Goal: Task Accomplishment & Management: Use online tool/utility

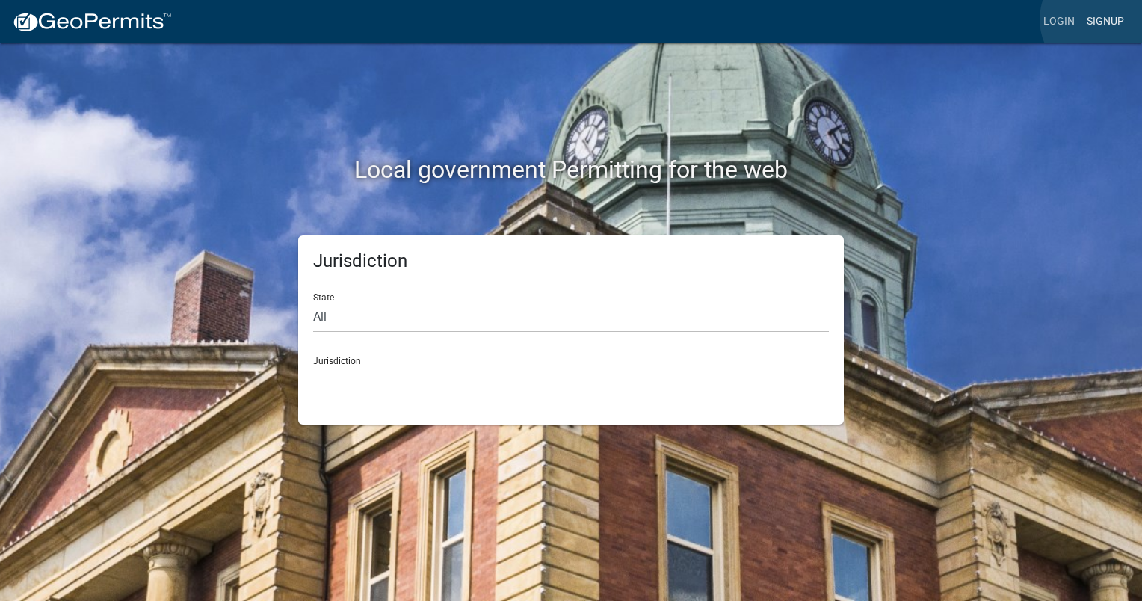
click at [1101, 19] on link "Signup" at bounding box center [1104, 21] width 49 height 28
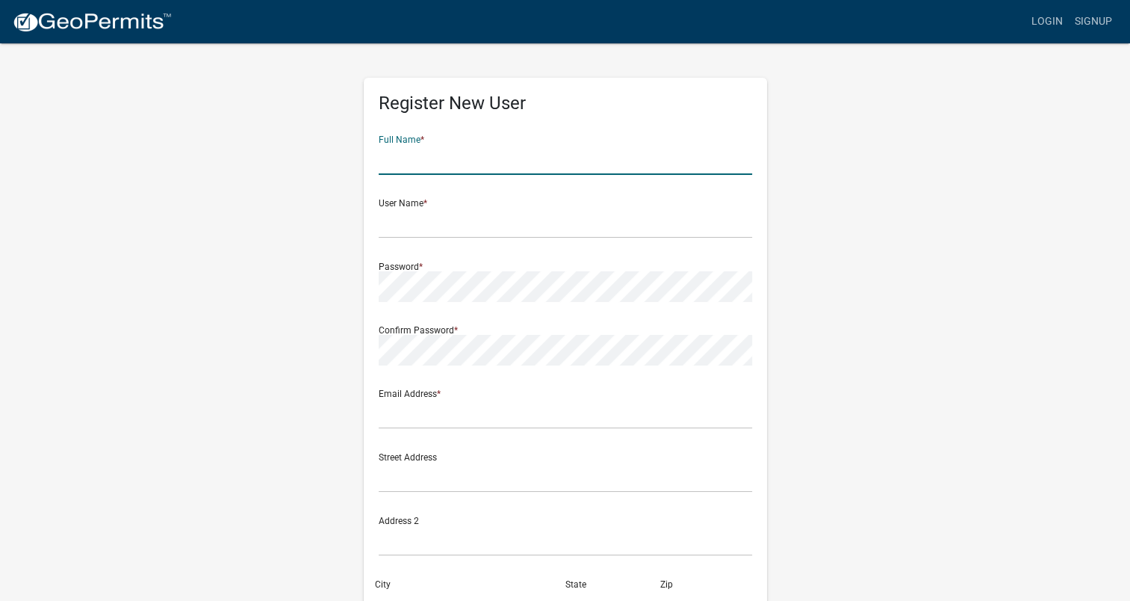
click at [447, 165] on input "text" at bounding box center [566, 159] width 374 height 31
type input "[PERSON_NAME]"
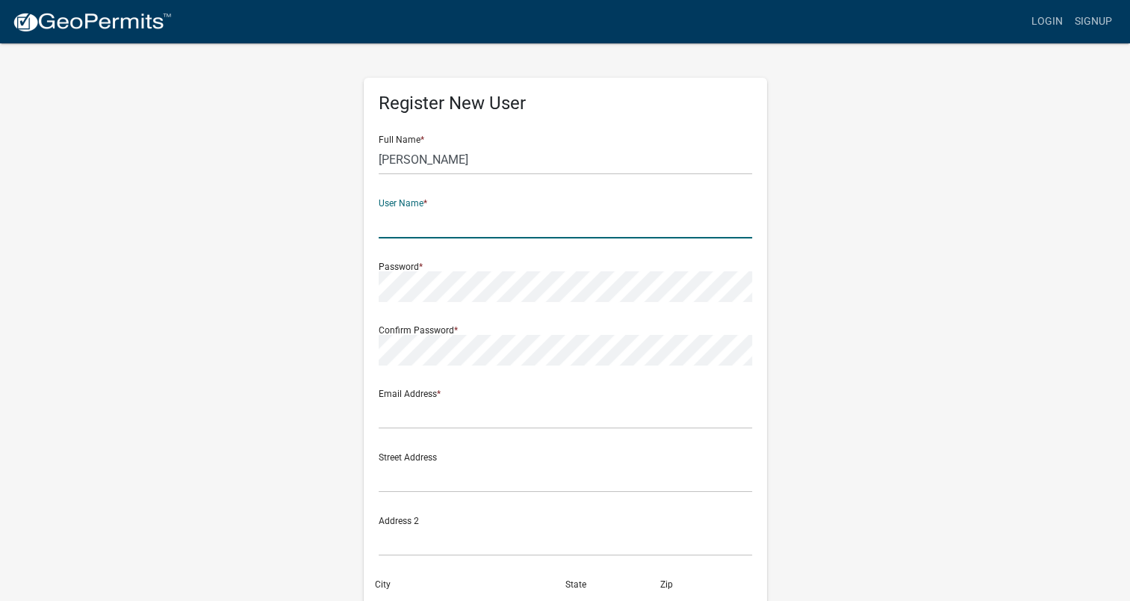
type input "M"
type input "mtandoc"
click at [364, 285] on div "Register New User Full Name * [PERSON_NAME] User Name * mtandoc Password * Conf…" at bounding box center [565, 435] width 403 height 714
click at [377, 347] on div "Register New User Full Name * [PERSON_NAME] User Name * mtandoc Password * Conf…" at bounding box center [565, 435] width 403 height 714
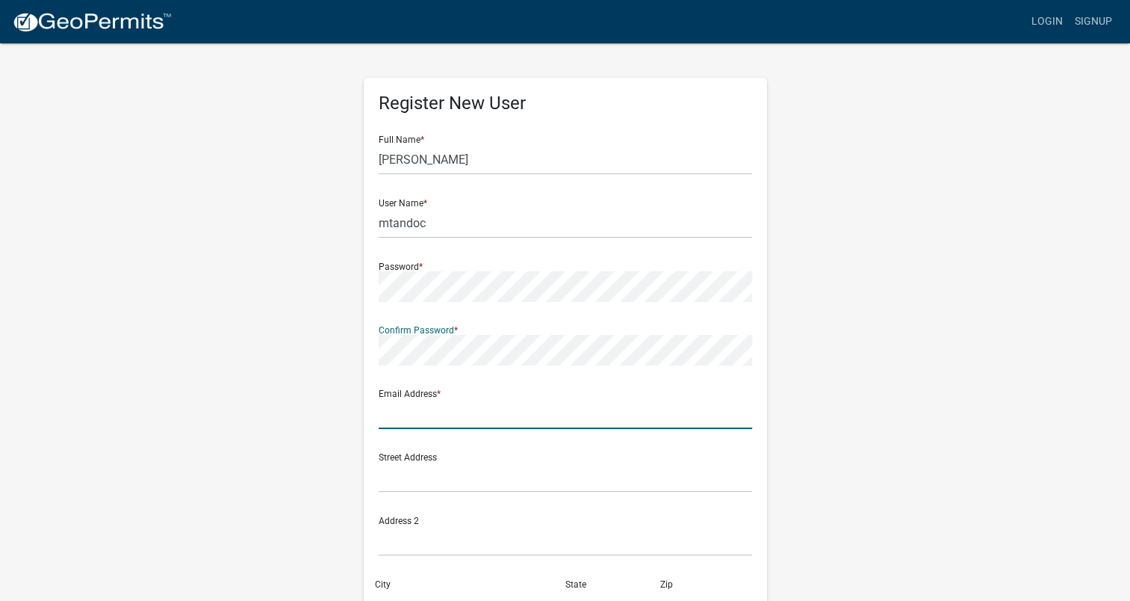
click at [404, 418] on input "text" at bounding box center [566, 413] width 374 height 31
type input "[EMAIL_ADDRESS][DOMAIN_NAME]"
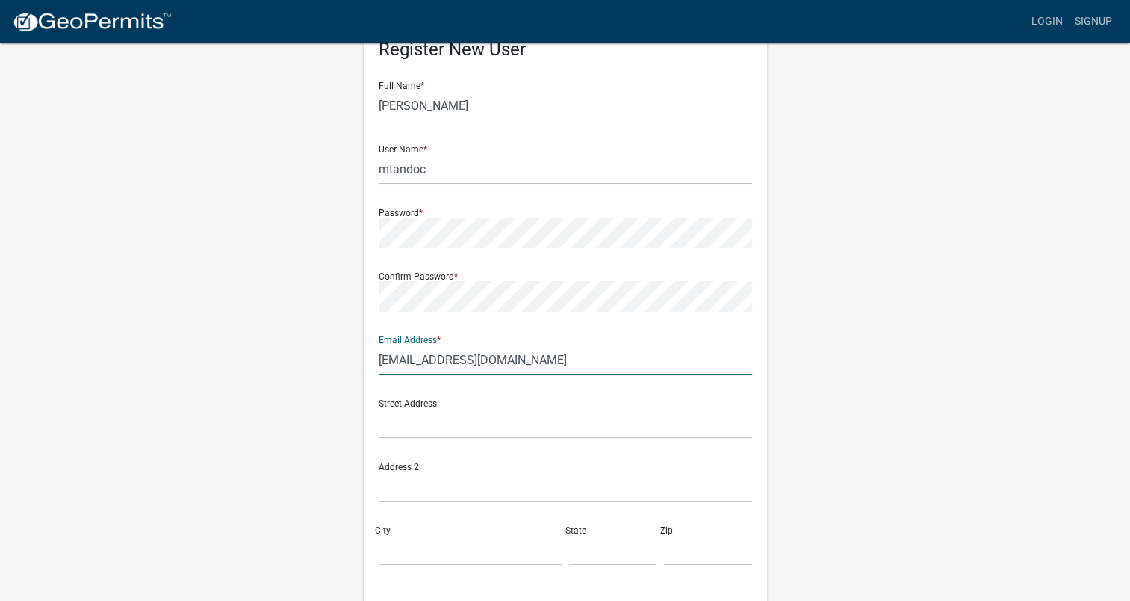
scroll to position [149, 0]
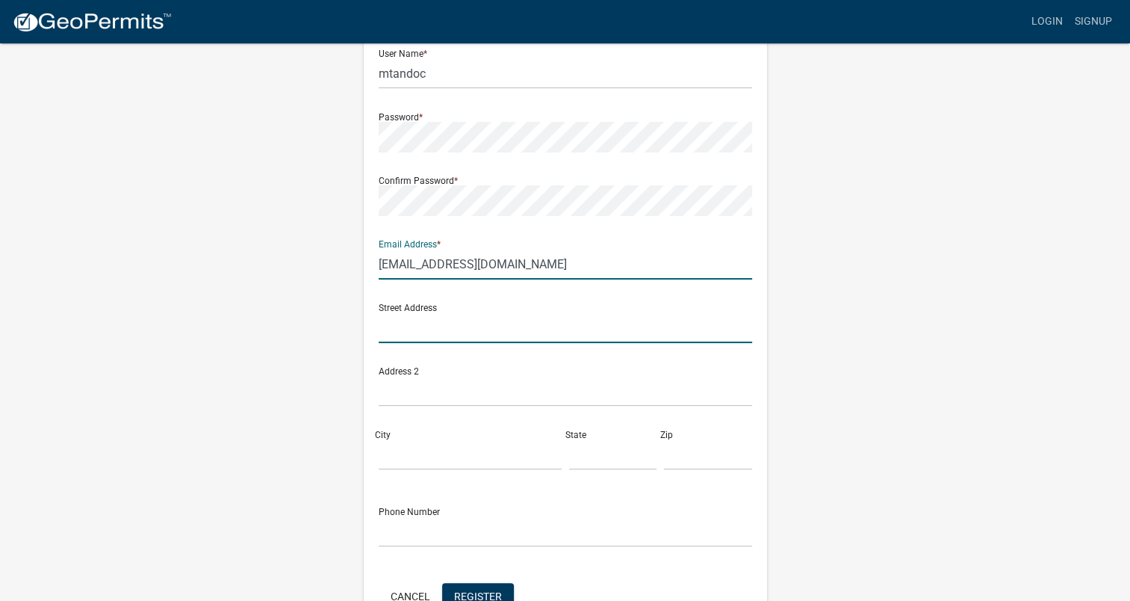
click at [421, 330] on input "text" at bounding box center [566, 327] width 374 height 31
type input "[STREET_ADDRESS]"
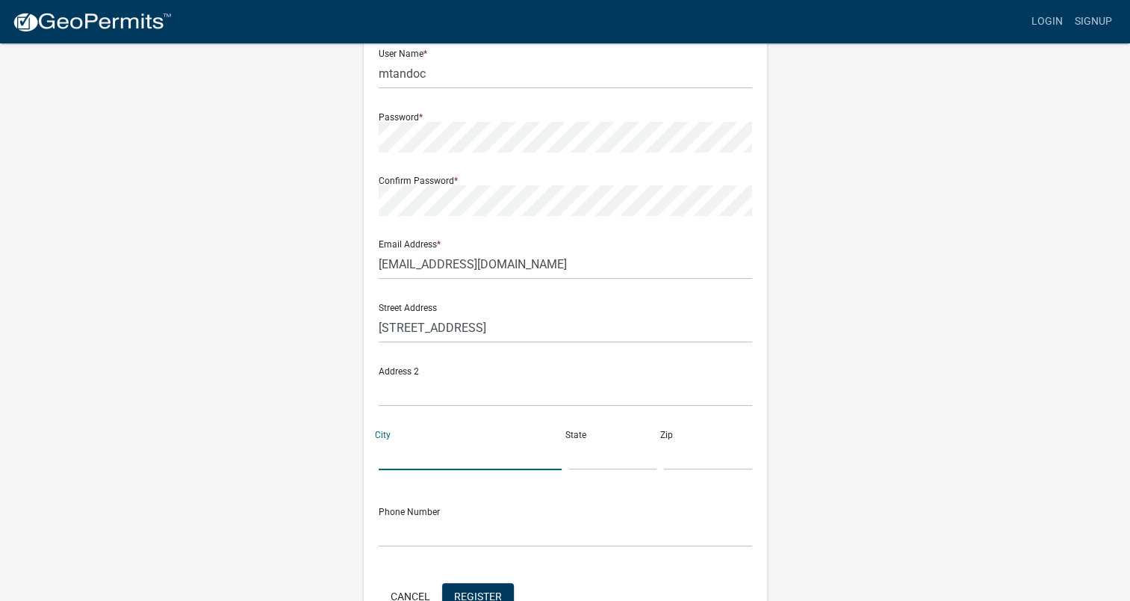
click at [447, 448] on input "City" at bounding box center [470, 454] width 183 height 31
type input "[PERSON_NAME]"
type input "MA"
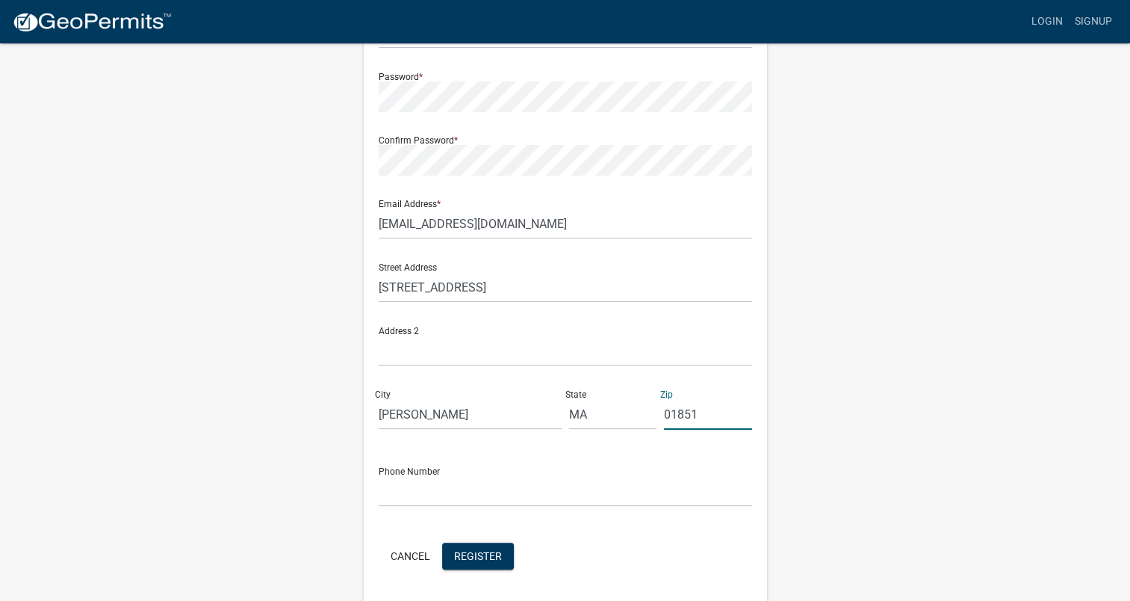
scroll to position [224, 0]
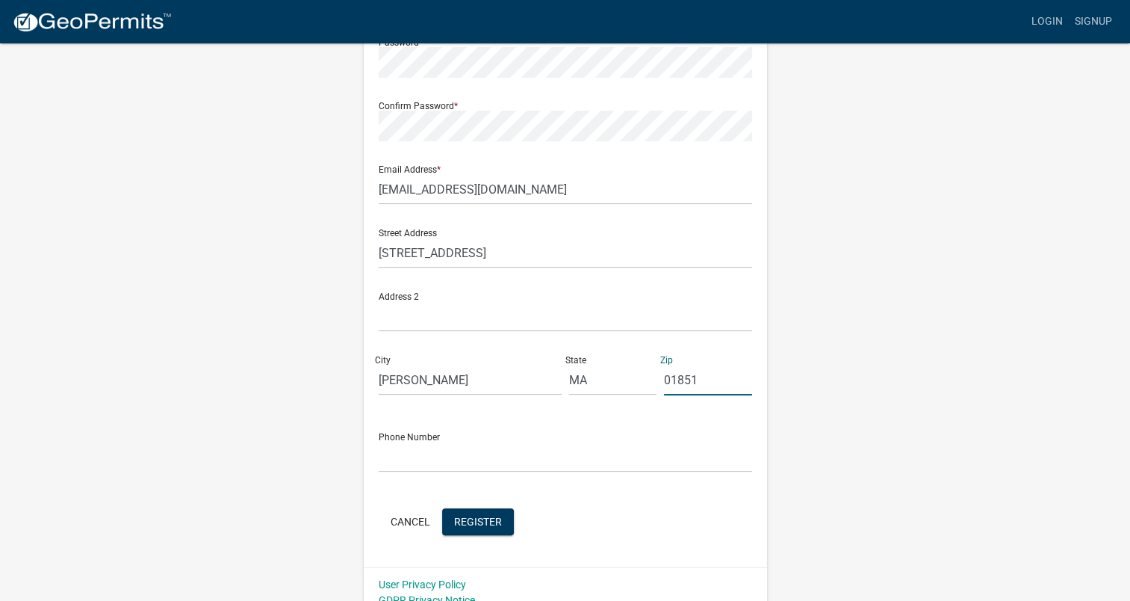
type input "01851"
click at [402, 459] on input "text" at bounding box center [566, 457] width 374 height 31
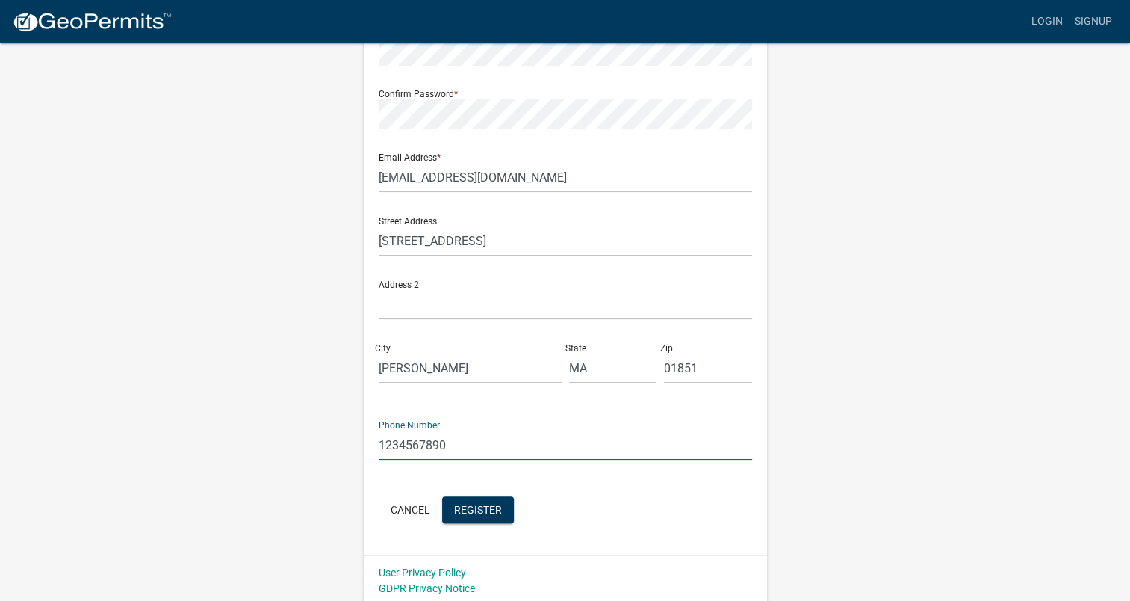
scroll to position [240, 0]
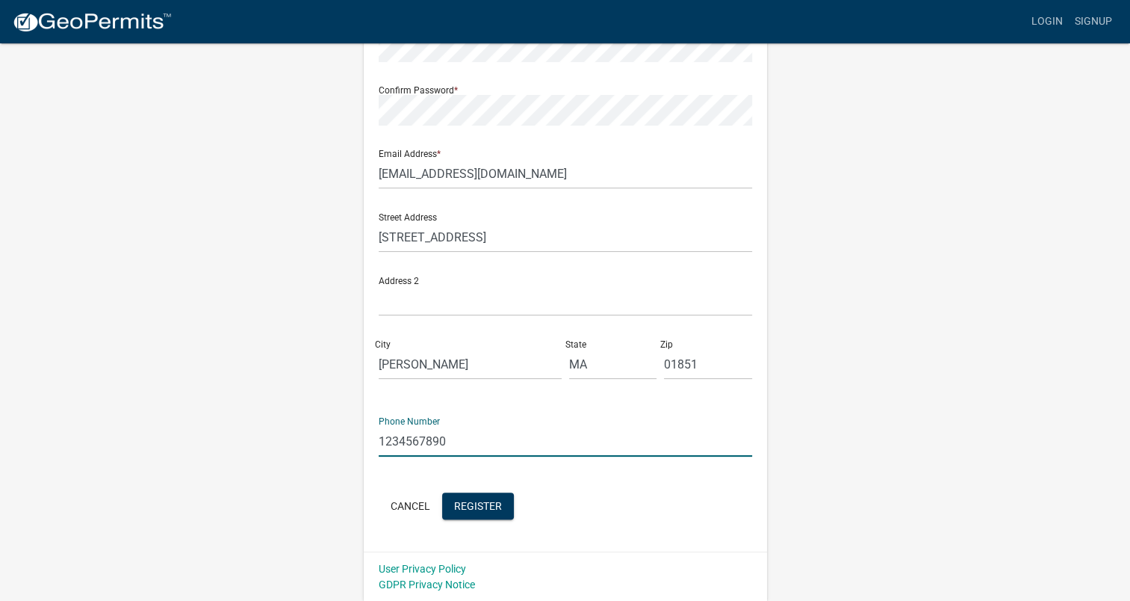
type input "1234567890"
click at [475, 511] on span "Register" at bounding box center [478, 505] width 48 height 12
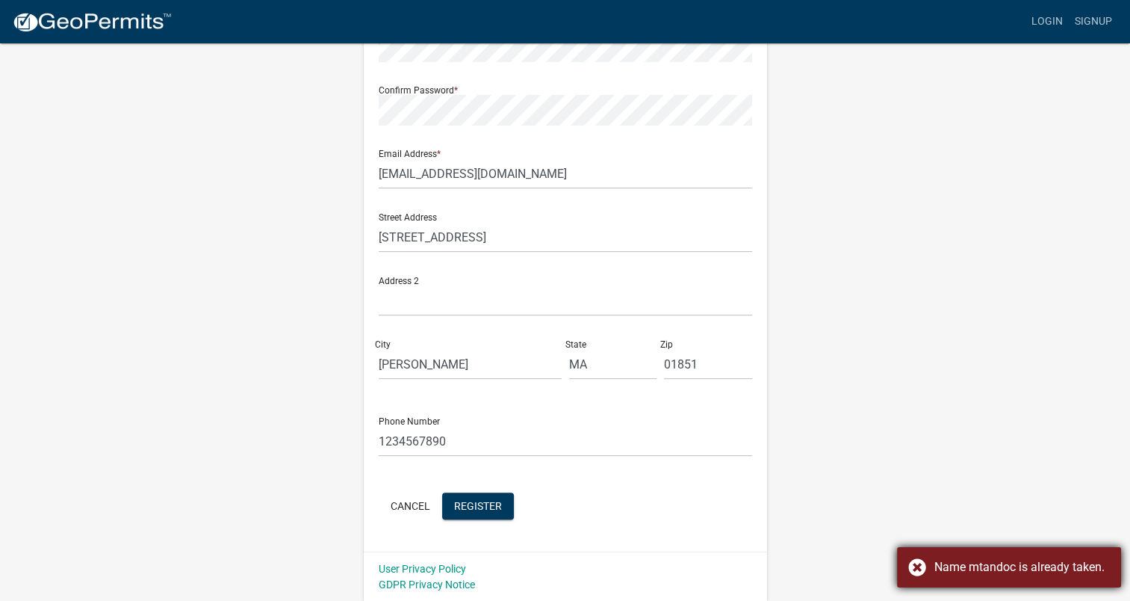
click at [971, 562] on div "Name mtandoc is already taken." at bounding box center [1023, 567] width 176 height 18
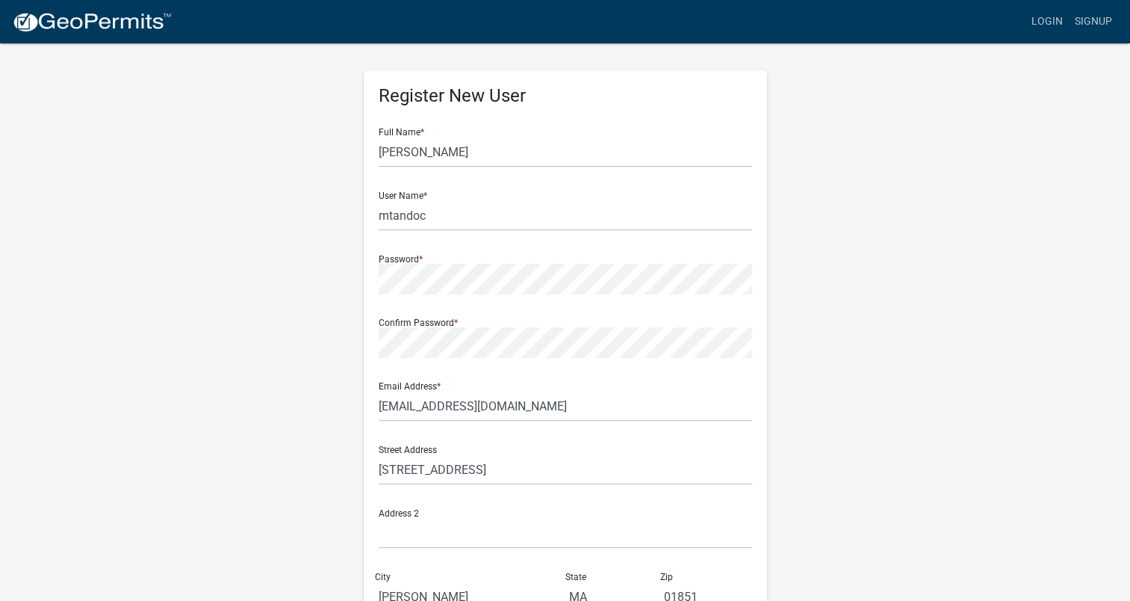
scroll to position [0, 0]
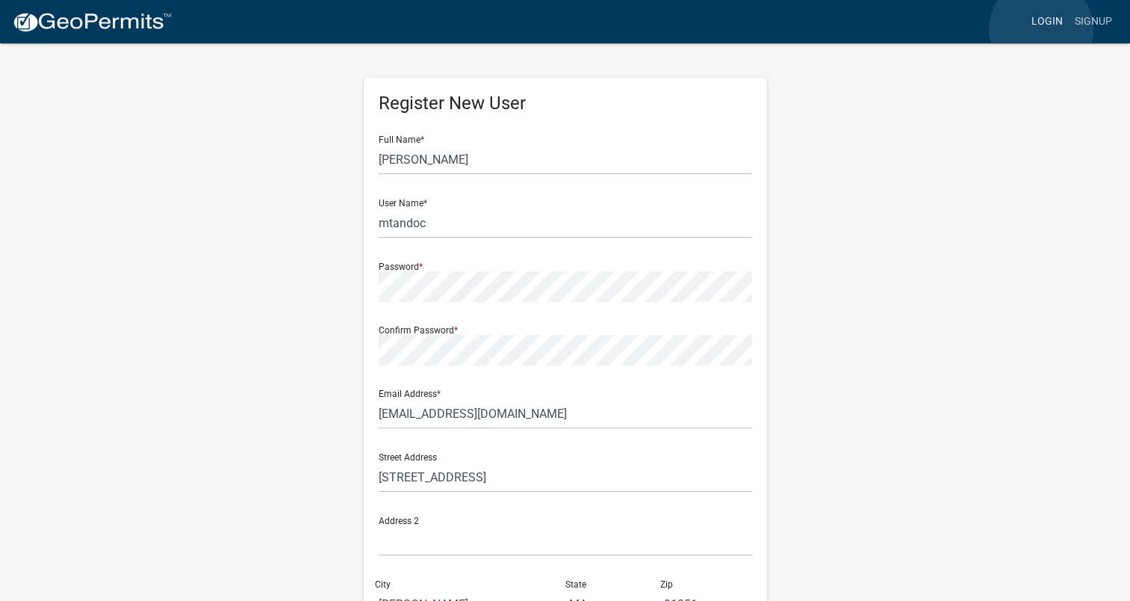
click at [1042, 29] on link "Login" at bounding box center [1047, 21] width 43 height 28
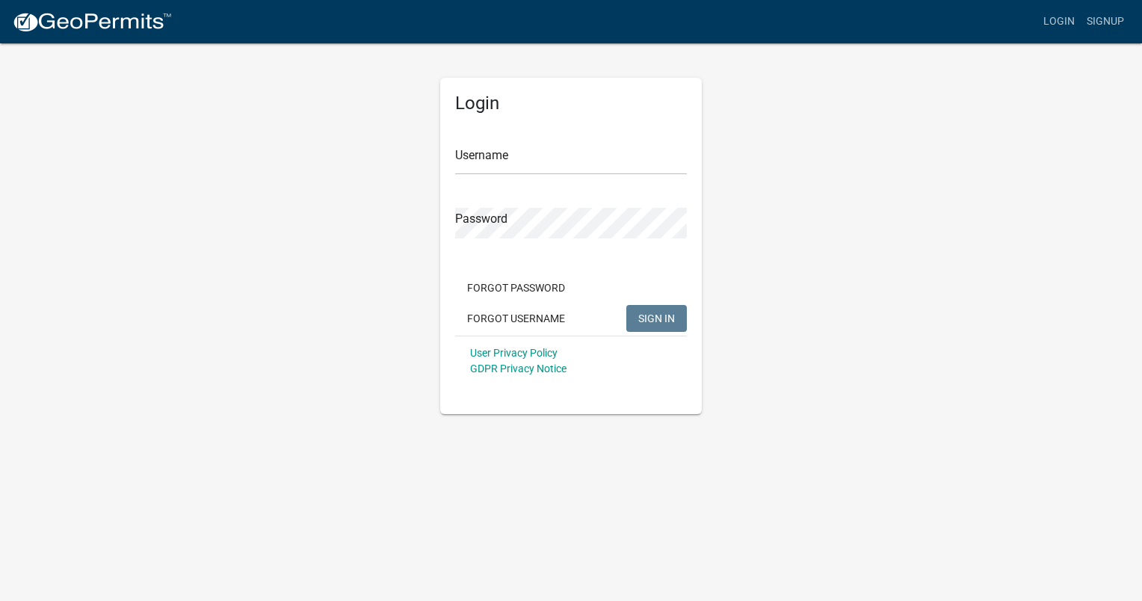
type input "mtandoc"
click at [667, 198] on div "Password" at bounding box center [571, 213] width 232 height 52
click at [433, 226] on div "Login Username mtandoc Password Forgot Password Forgot Username SIGN IN User Pr…" at bounding box center [571, 228] width 284 height 372
click at [789, 146] on div "Login Username mtandoc Password Forgot Password Forgot Username SIGN IN User Pr…" at bounding box center [571, 228] width 852 height 372
click at [465, 257] on form "Username mtandoc Password Forgot Password Forgot Username SIGN IN User Privacy …" at bounding box center [571, 254] width 232 height 262
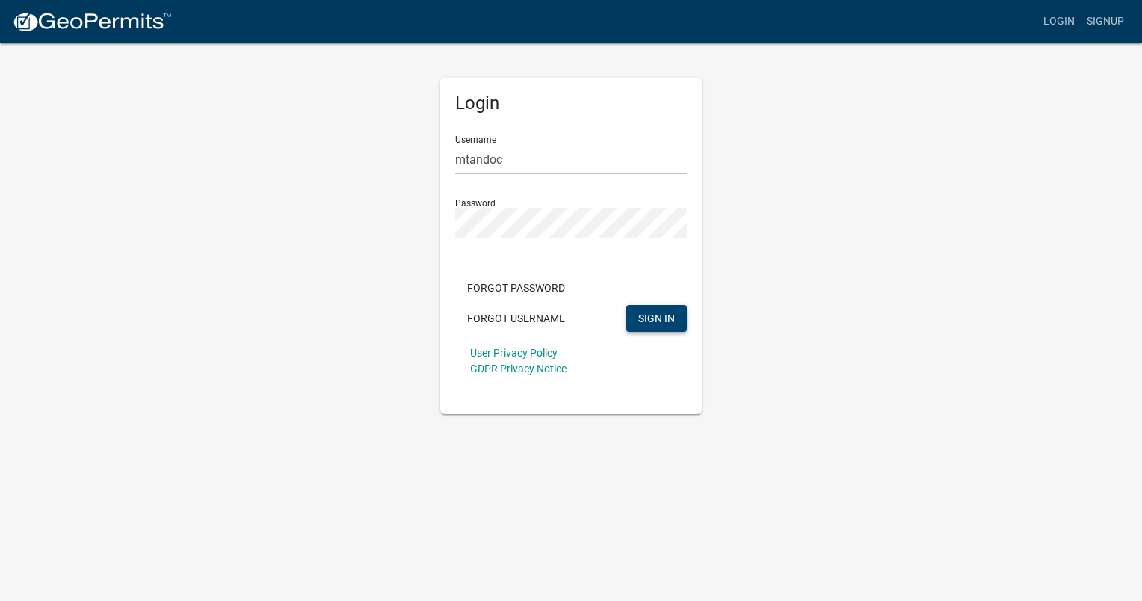
click at [652, 320] on span "SIGN IN" at bounding box center [656, 318] width 37 height 12
click at [463, 263] on form "Username mtandoc Password Forgot Password Forgot Username SIGN IN User Privacy …" at bounding box center [571, 254] width 232 height 262
click at [660, 319] on span "SIGN IN" at bounding box center [656, 318] width 37 height 12
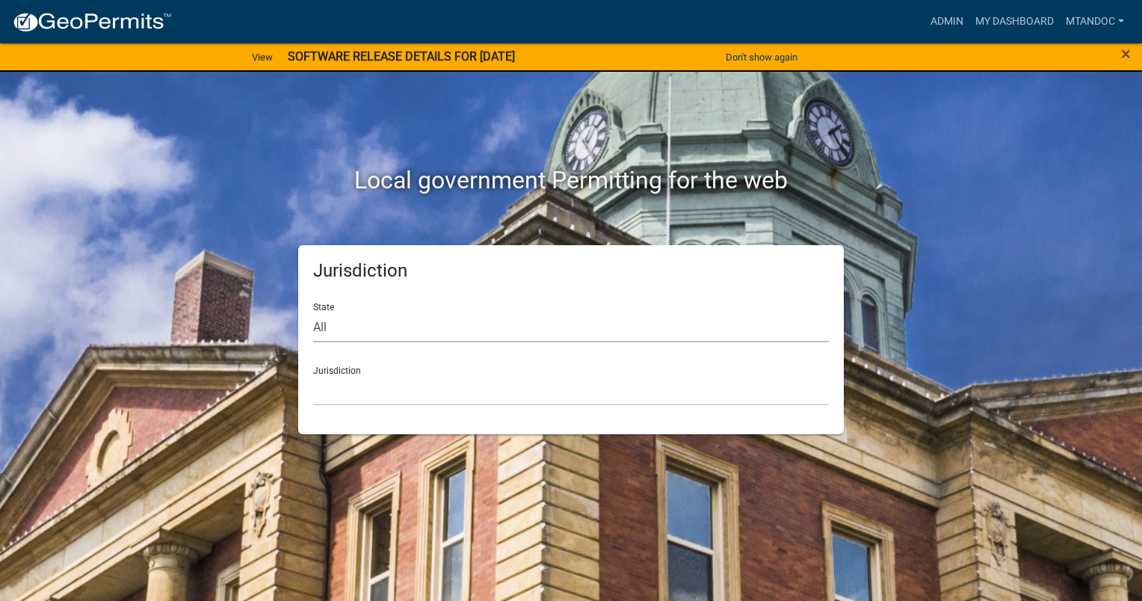
click at [338, 323] on select "All [US_STATE] [US_STATE] [US_STATE] [US_STATE] [US_STATE] [US_STATE] [US_STATE…" at bounding box center [571, 327] width 516 height 31
click at [944, 19] on link "Admin" at bounding box center [946, 21] width 45 height 28
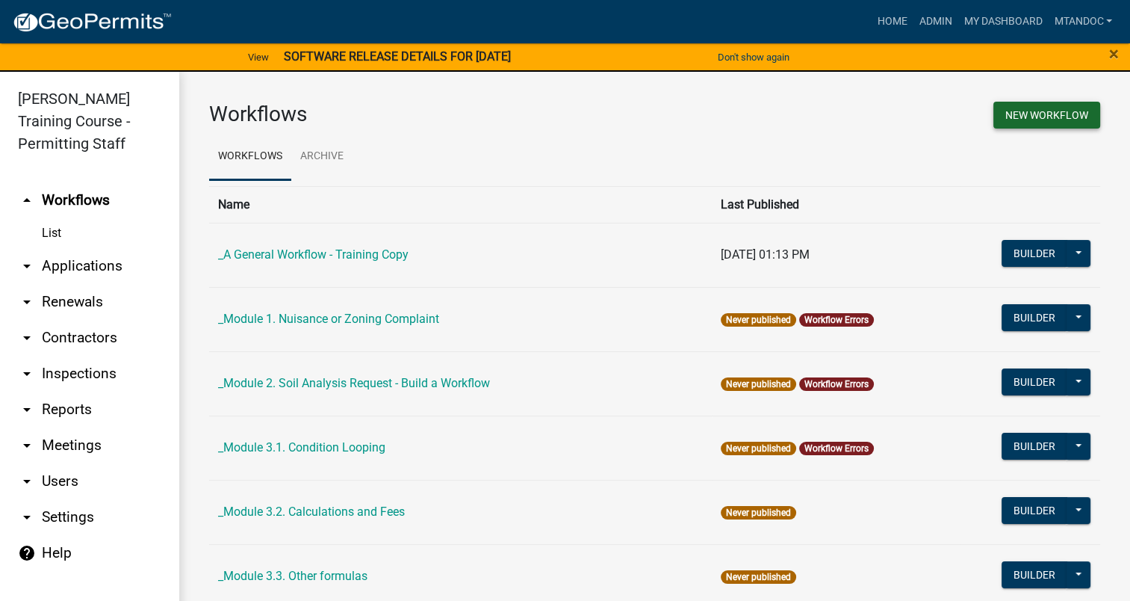
click at [1054, 118] on button "New Workflow" at bounding box center [1047, 115] width 107 height 27
select select "3"
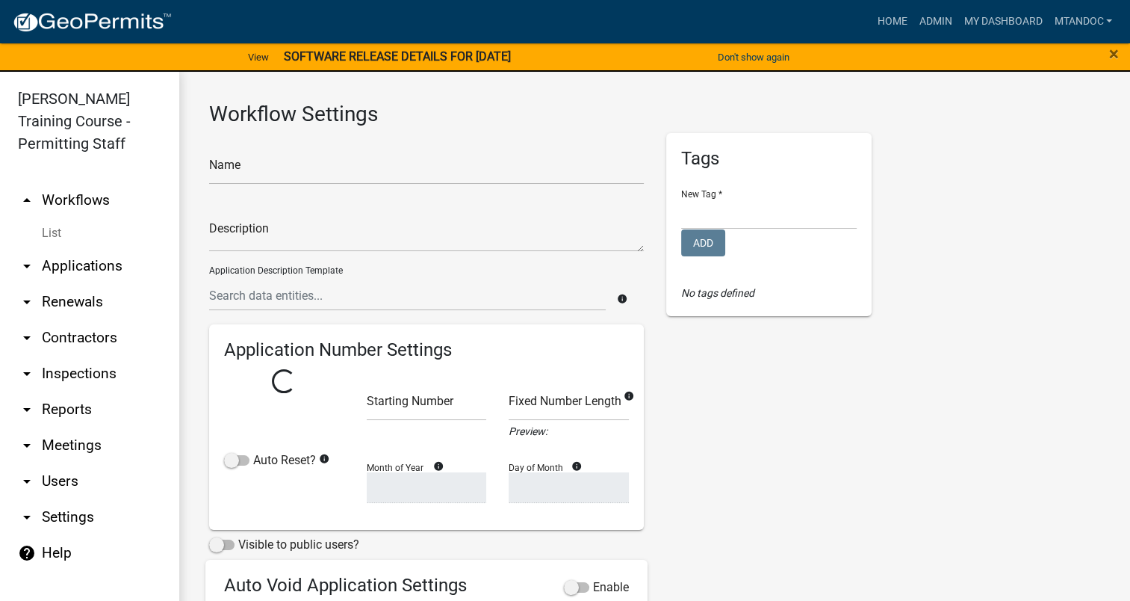
select select
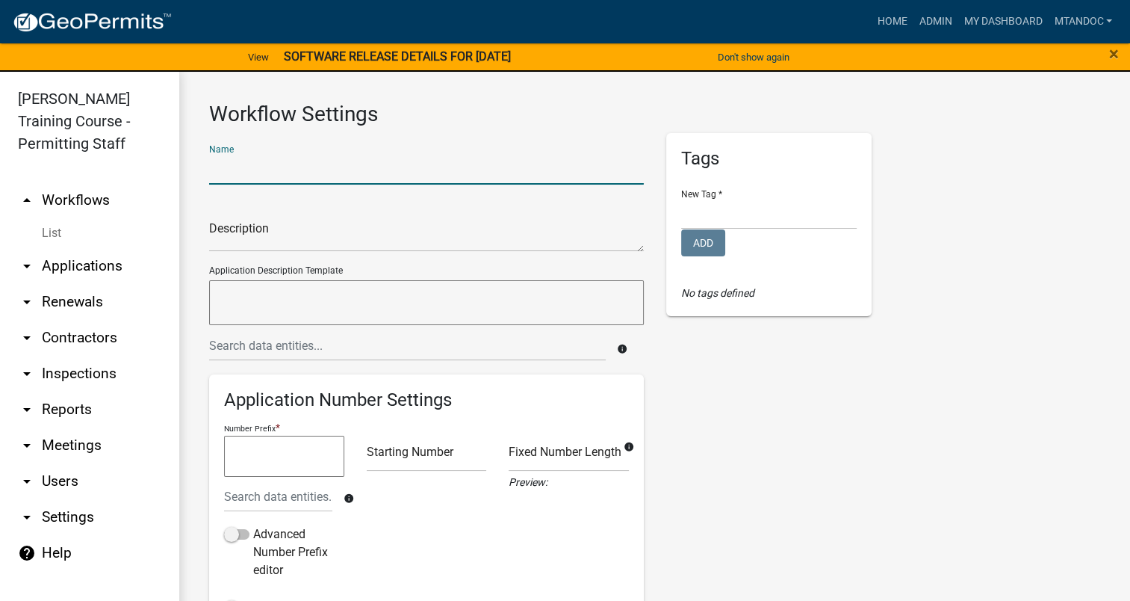
click at [282, 167] on input "text" at bounding box center [426, 169] width 435 height 31
type input "mtandoc test workflow1"
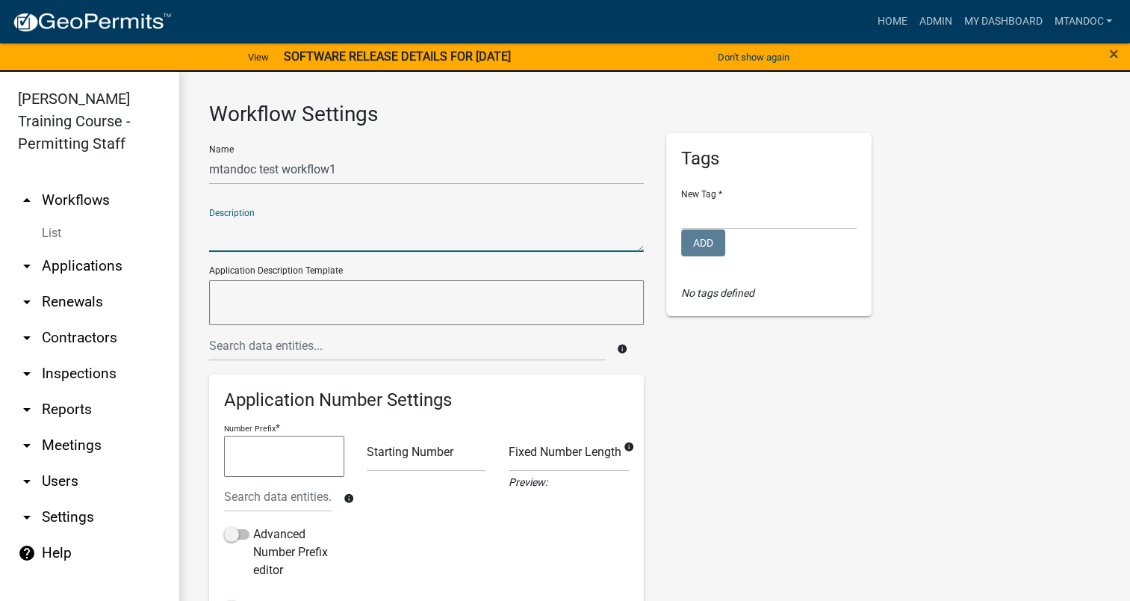
click at [301, 248] on textarea at bounding box center [426, 234] width 435 height 34
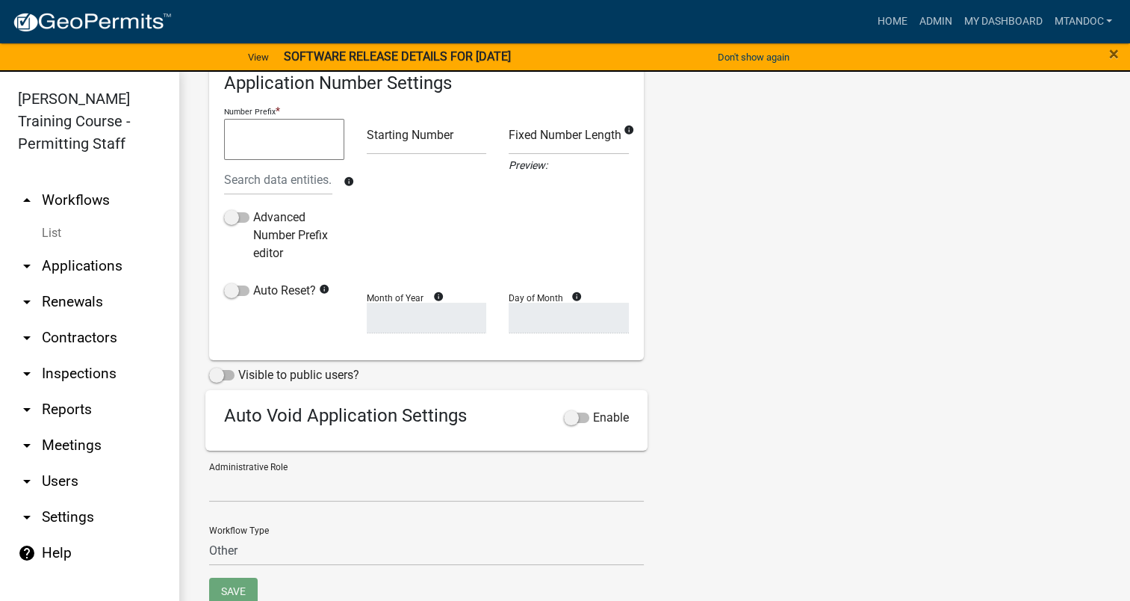
scroll to position [348, 0]
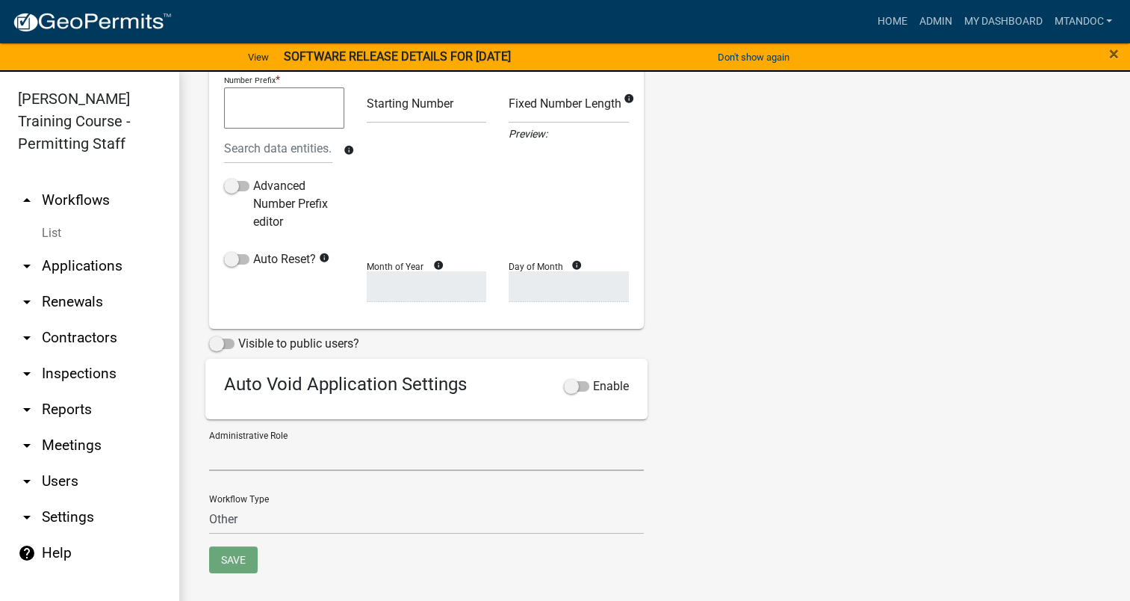
click at [254, 455] on select "Kian Engineer Admin" at bounding box center [426, 455] width 435 height 31
select select "1915ea58-7059-4941-9cac-dbbdee29afec"
click at [209, 440] on select "Kian Engineer Admin" at bounding box center [426, 455] width 435 height 31
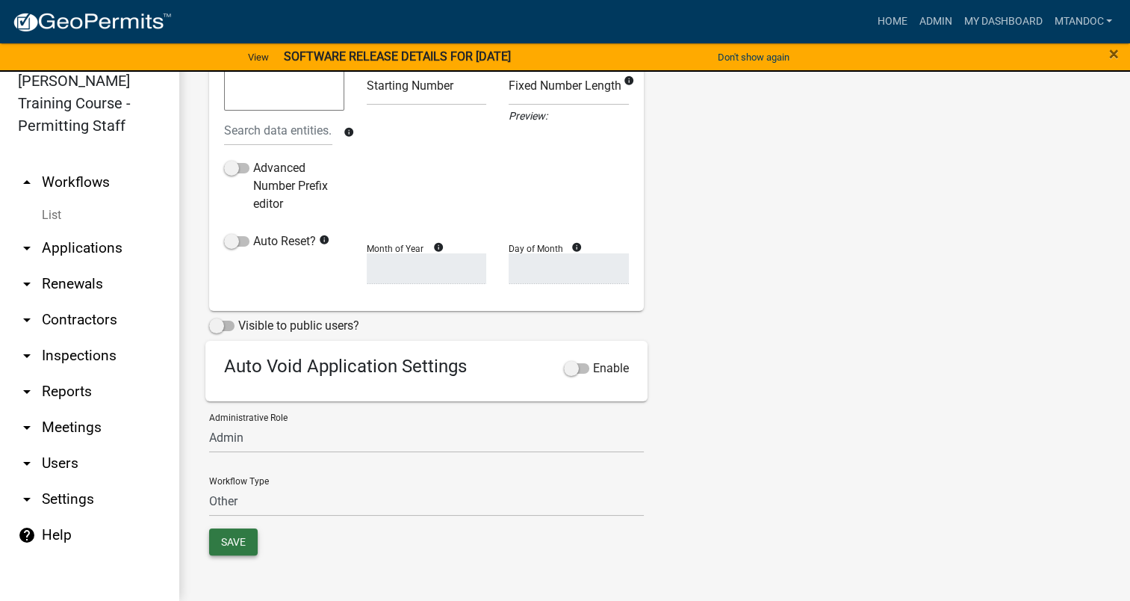
click at [226, 550] on button "Save" at bounding box center [233, 541] width 49 height 27
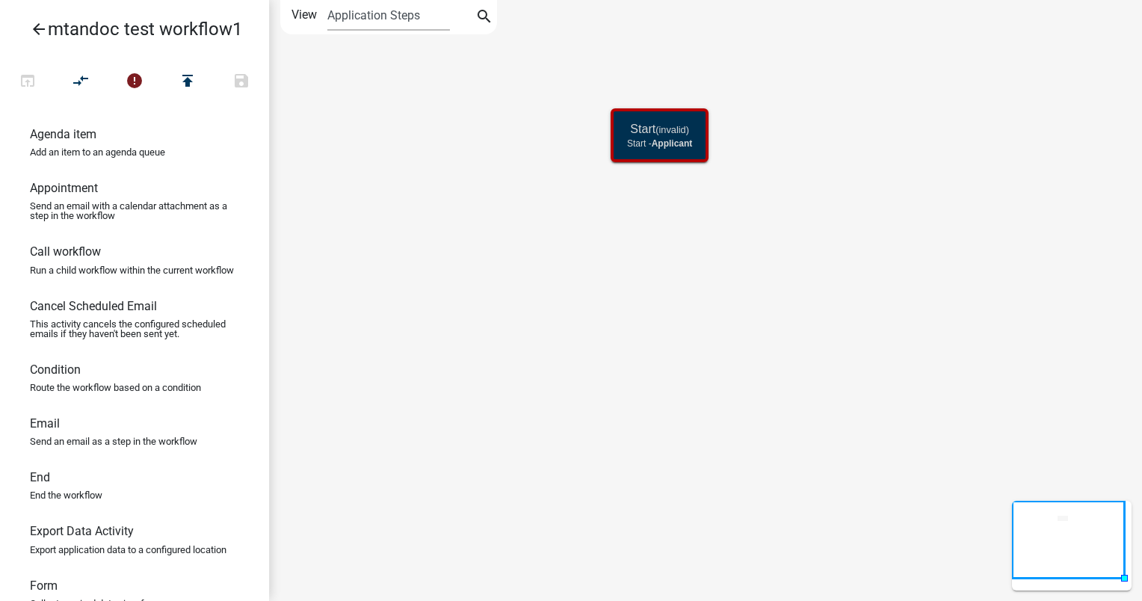
click at [55, 446] on p "Send an email as a step in the workflow" at bounding box center [113, 441] width 167 height 10
click at [659, 252] on icon "Start (invalid) Start - Applicant" at bounding box center [705, 300] width 871 height 599
click at [37, 430] on h6 "Email" at bounding box center [45, 423] width 30 height 14
click at [38, 430] on h6 "Email" at bounding box center [45, 423] width 30 height 14
drag, startPoint x: 42, startPoint y: 445, endPoint x: 646, endPoint y: 270, distance: 628.5
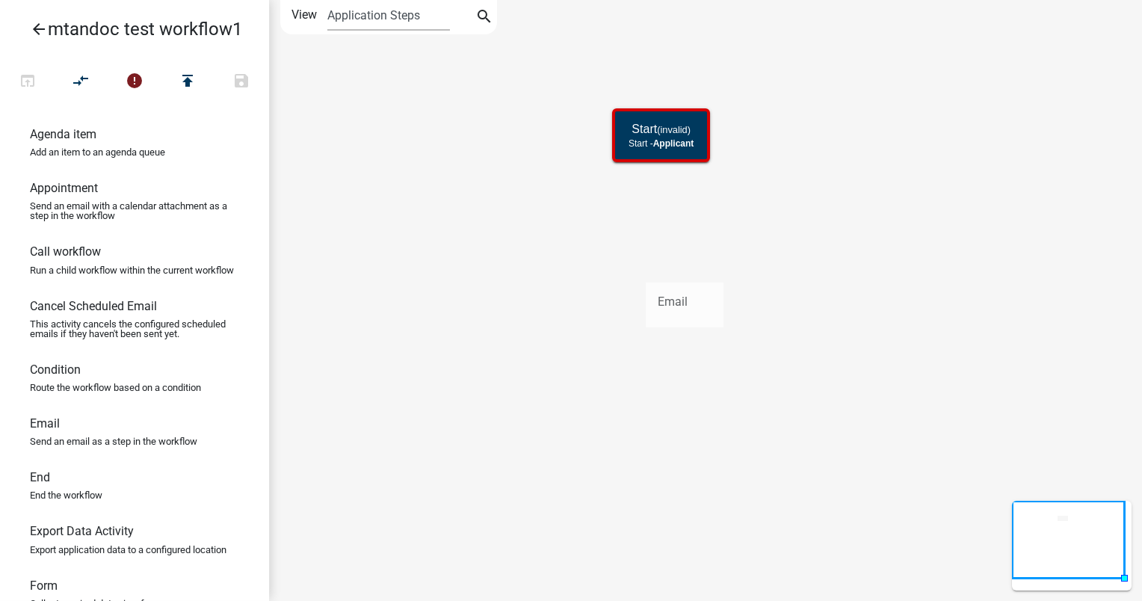
click at [646, 270] on div "arrow_back mtandoc test workflow1 open_in_browser compare_arrows error publish …" at bounding box center [571, 300] width 1142 height 601
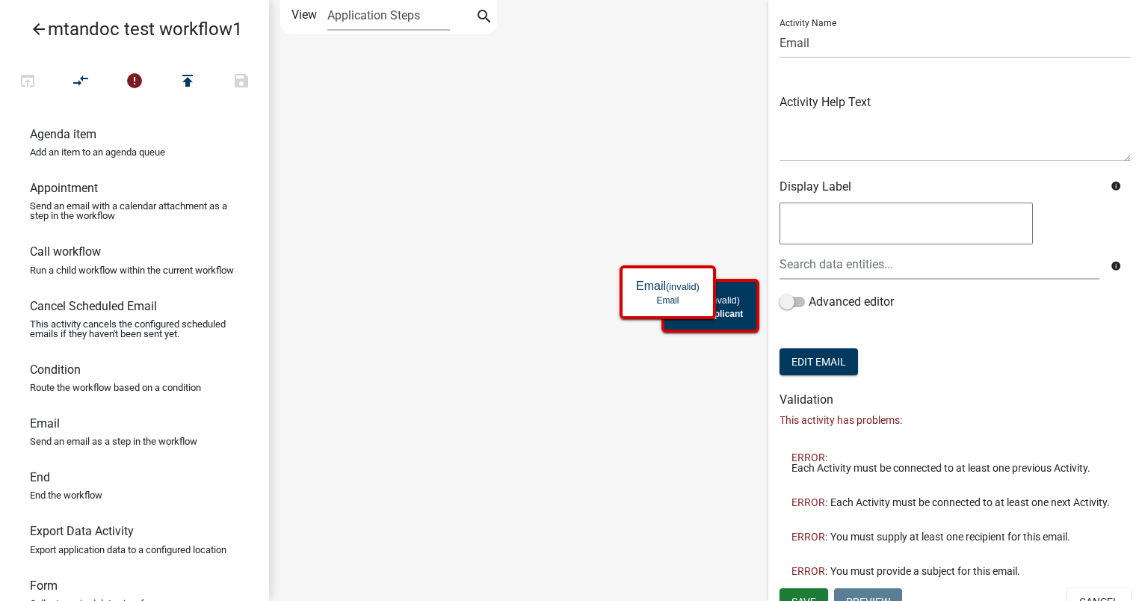
scroll to position [63, 0]
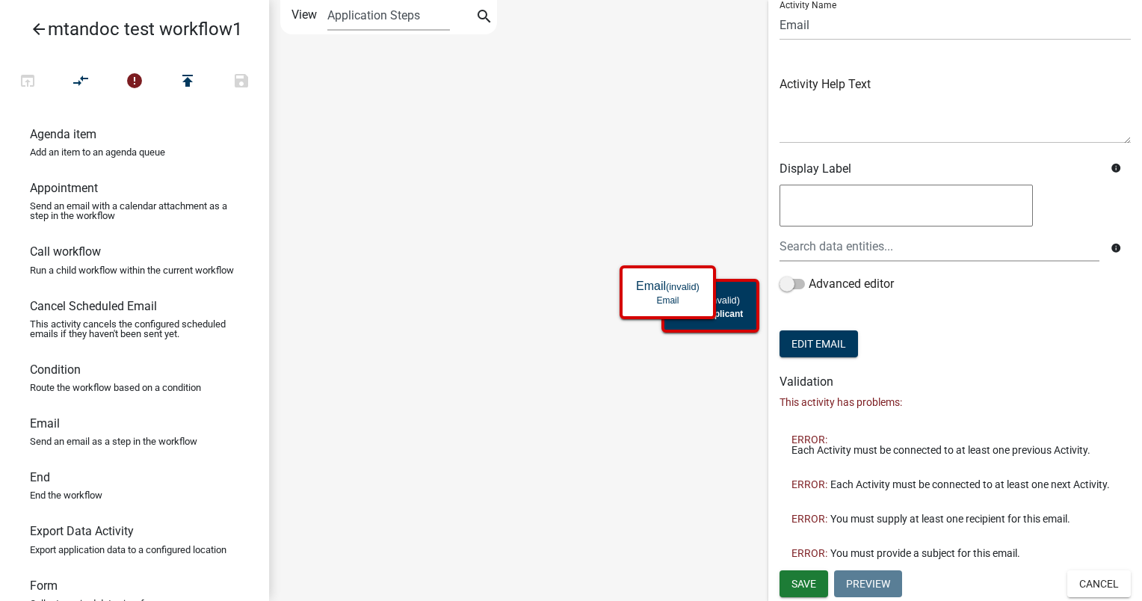
click at [835, 191] on textarea at bounding box center [905, 206] width 253 height 42
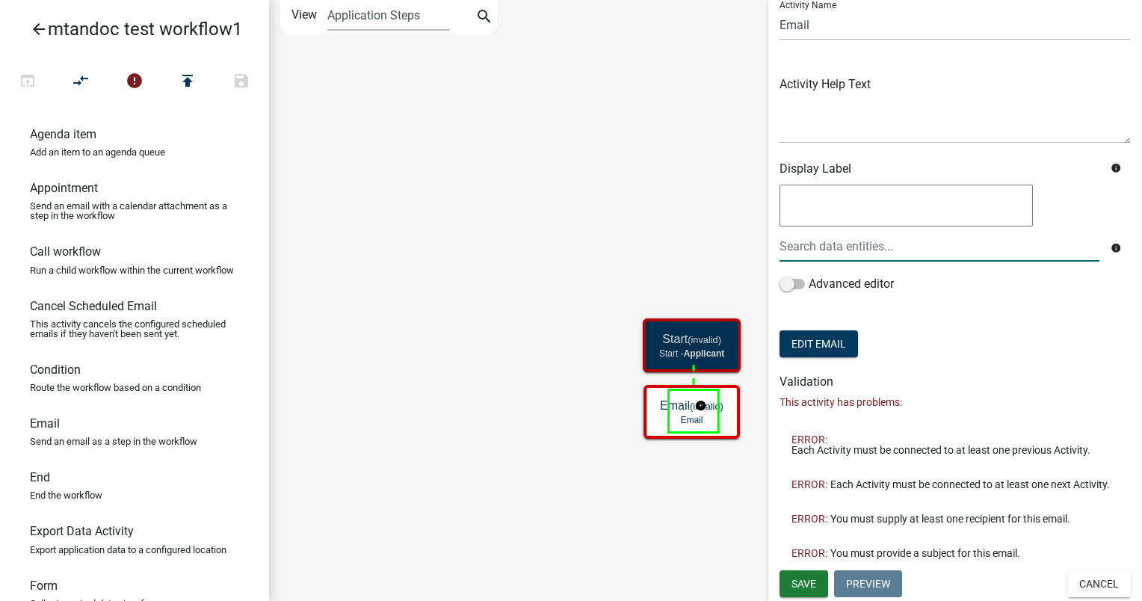
scroll to position [0, 0]
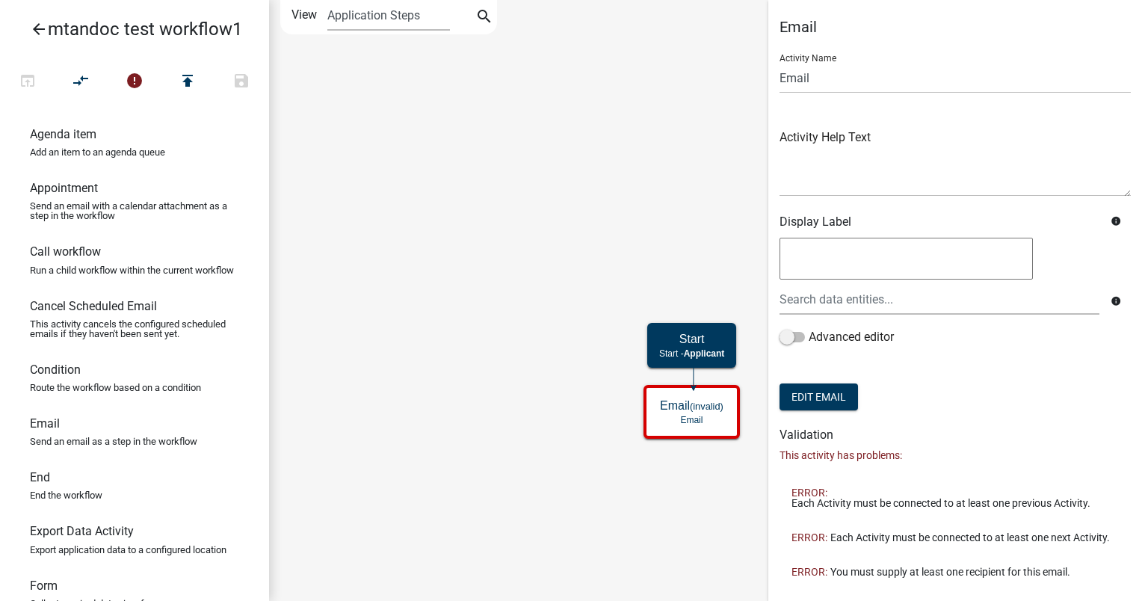
click at [817, 253] on textarea at bounding box center [905, 259] width 253 height 42
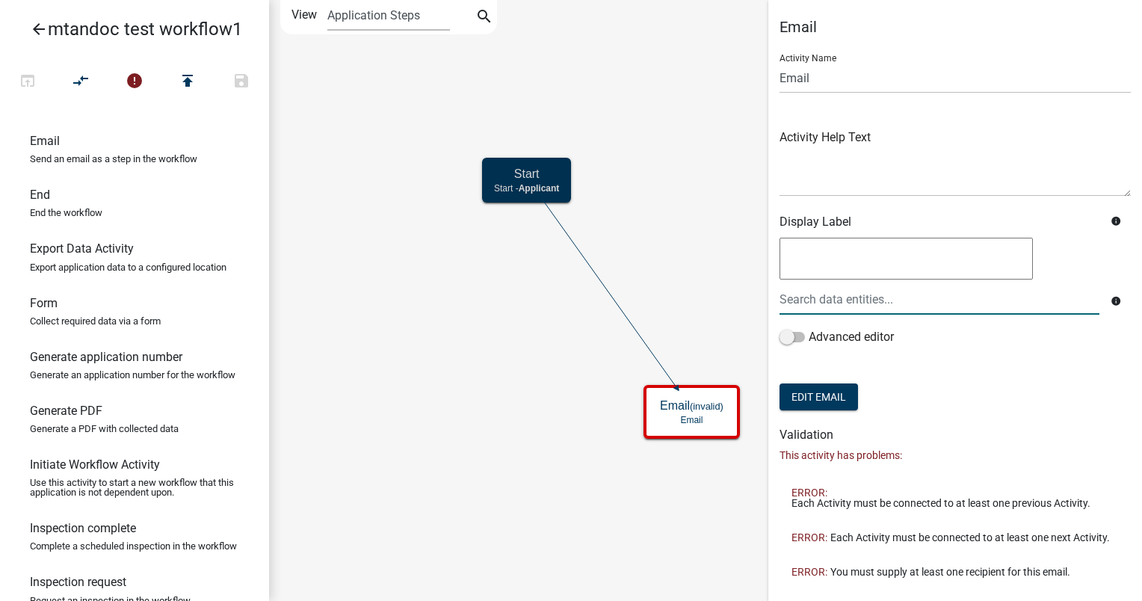
scroll to position [374, 0]
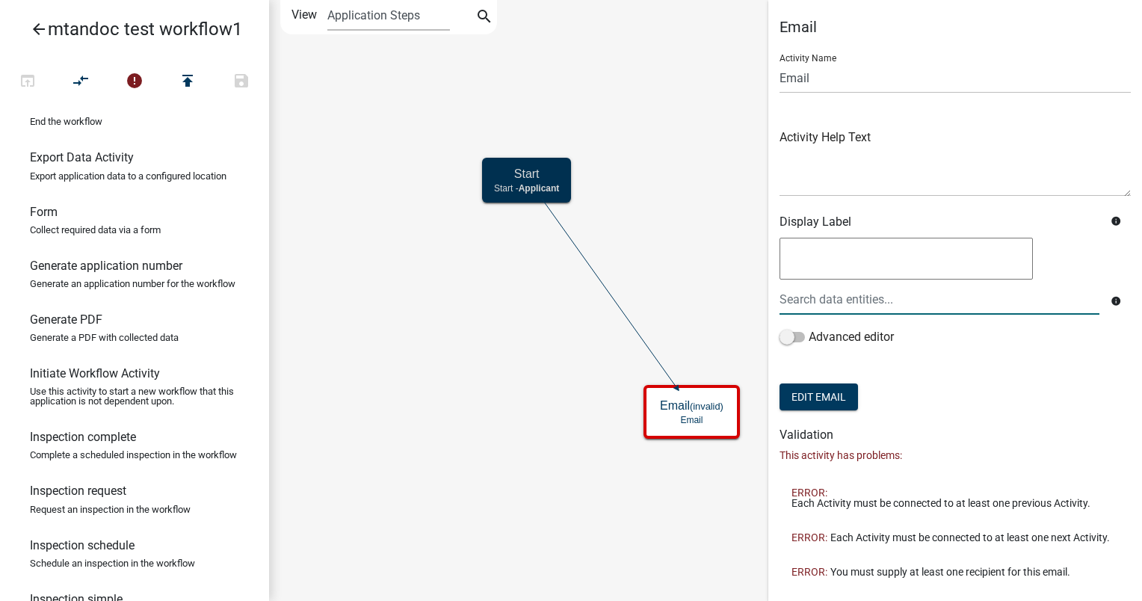
click at [81, 235] on p "Collect required data via a form" at bounding box center [95, 230] width 131 height 10
drag, startPoint x: 69, startPoint y: 248, endPoint x: 459, endPoint y: 254, distance: 390.8
click at [459, 254] on div "arrow_back mtandoc test workflow1 open_in_browser compare_arrows error publish …" at bounding box center [571, 300] width 1142 height 601
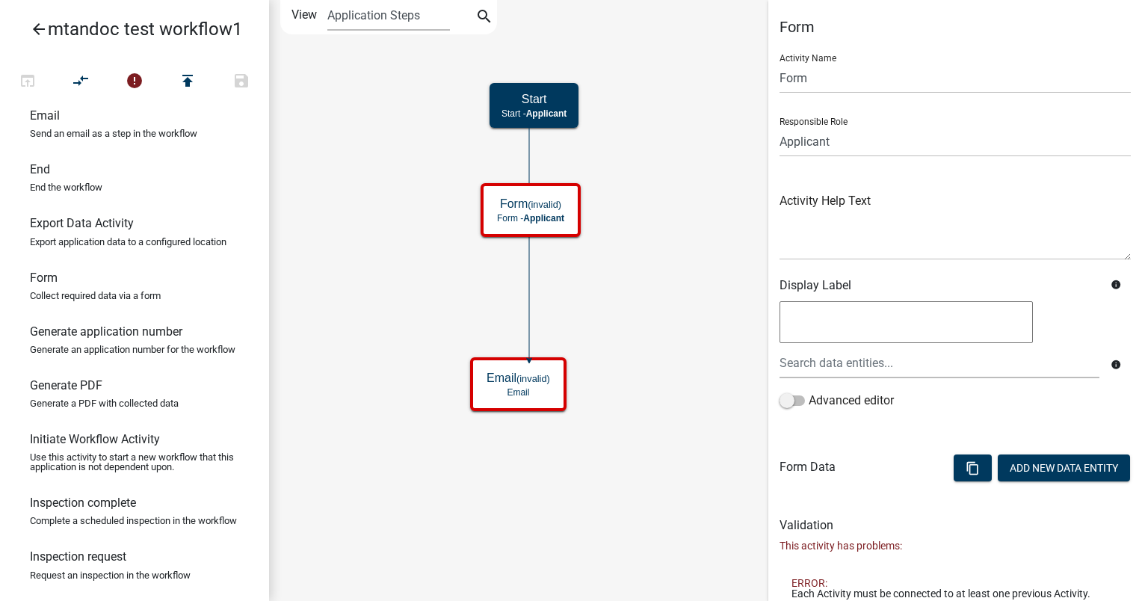
scroll to position [244, 0]
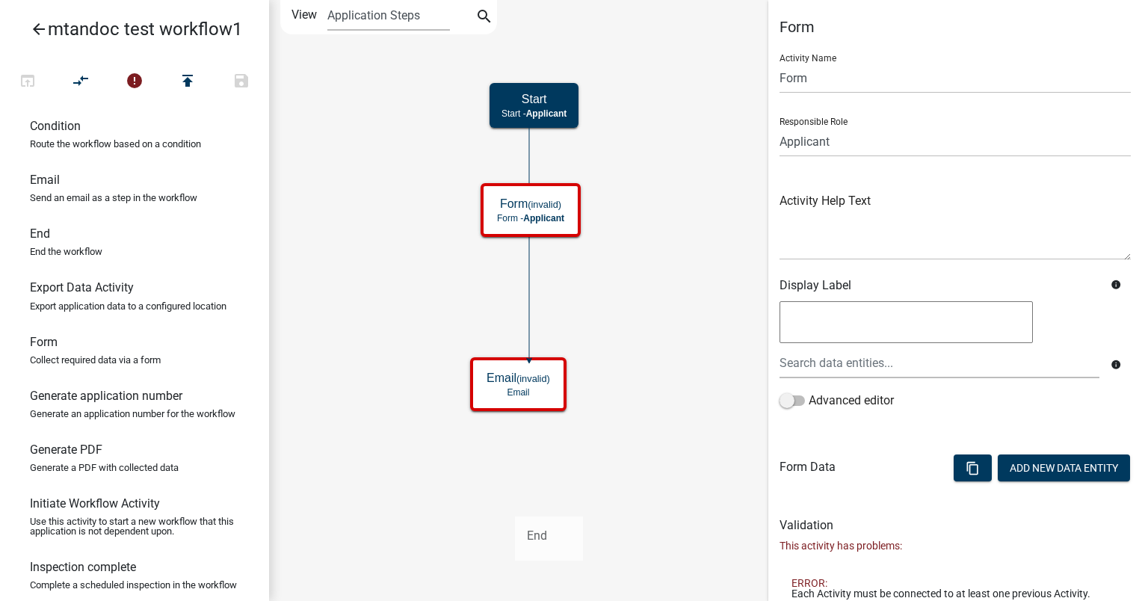
drag, startPoint x: 49, startPoint y: 264, endPoint x: 525, endPoint y: 511, distance: 536.4
click at [525, 511] on div "arrow_back mtandoc test workflow1 open_in_browser compare_arrows error publish …" at bounding box center [571, 300] width 1142 height 601
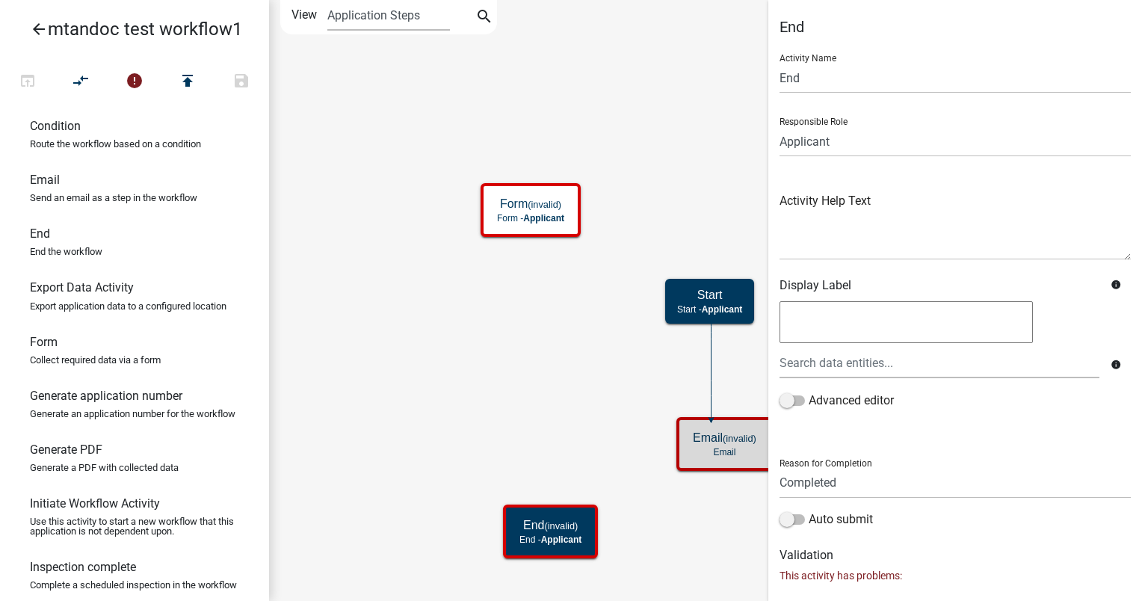
click at [711, 356] on icon at bounding box center [711, 370] width 0 height 98
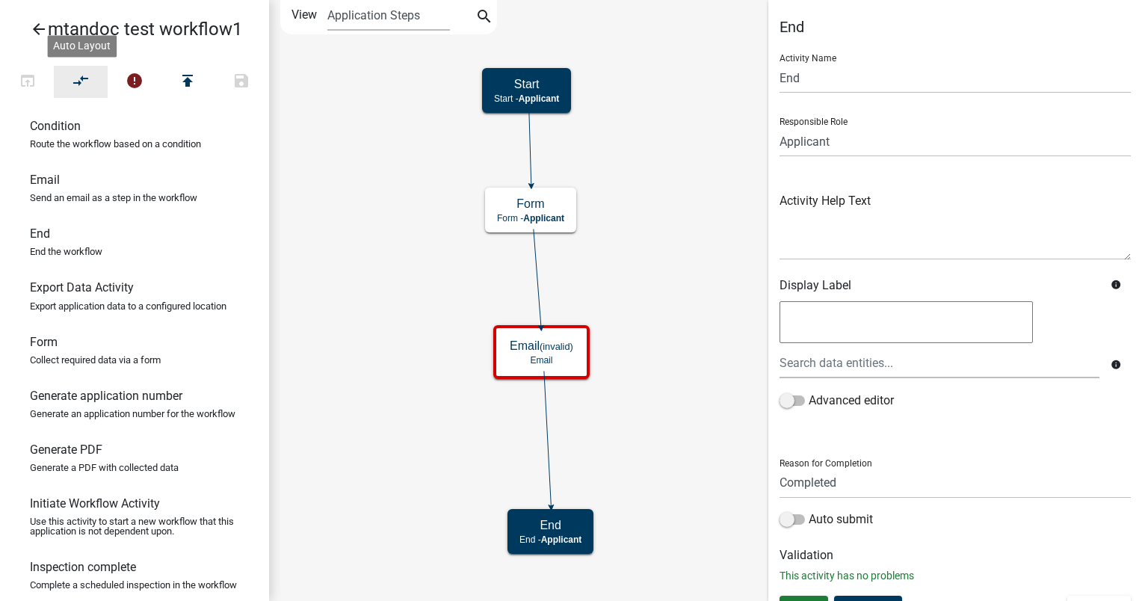
click at [81, 75] on icon "compare_arrows" at bounding box center [81, 82] width 18 height 21
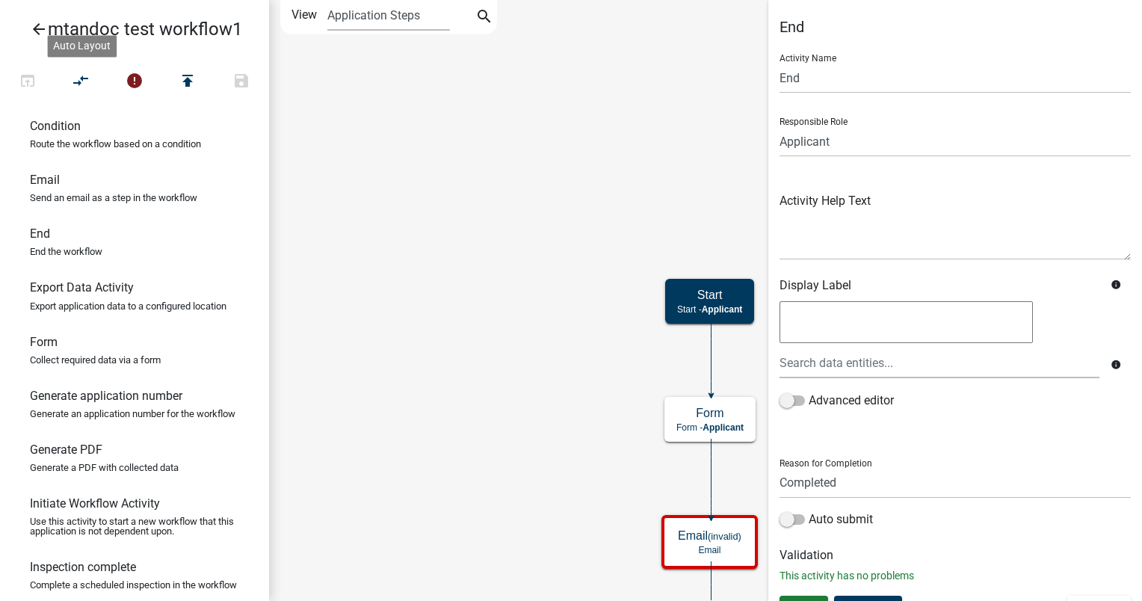
click at [531, 139] on icon "Start Start - Applicant Email (invalid) Email Form Form - Applicant End End - A…" at bounding box center [705, 343] width 871 height 684
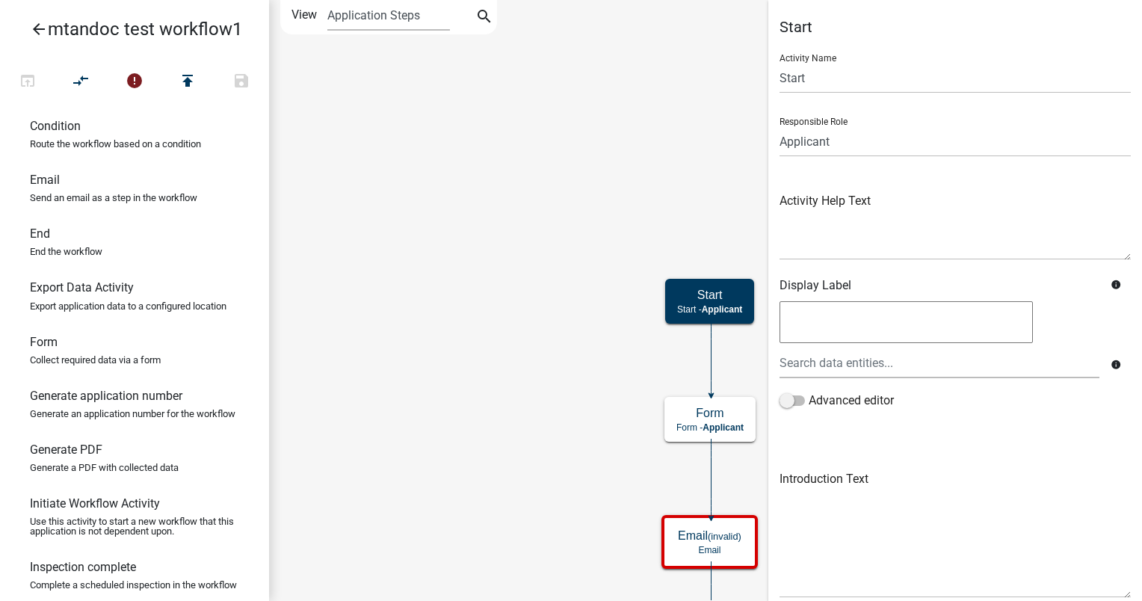
click at [517, 293] on icon "Start Start - Applicant Email (invalid) Email Form Form - Applicant End End - A…" at bounding box center [705, 343] width 871 height 684
click at [134, 80] on icon "error" at bounding box center [135, 82] width 18 height 21
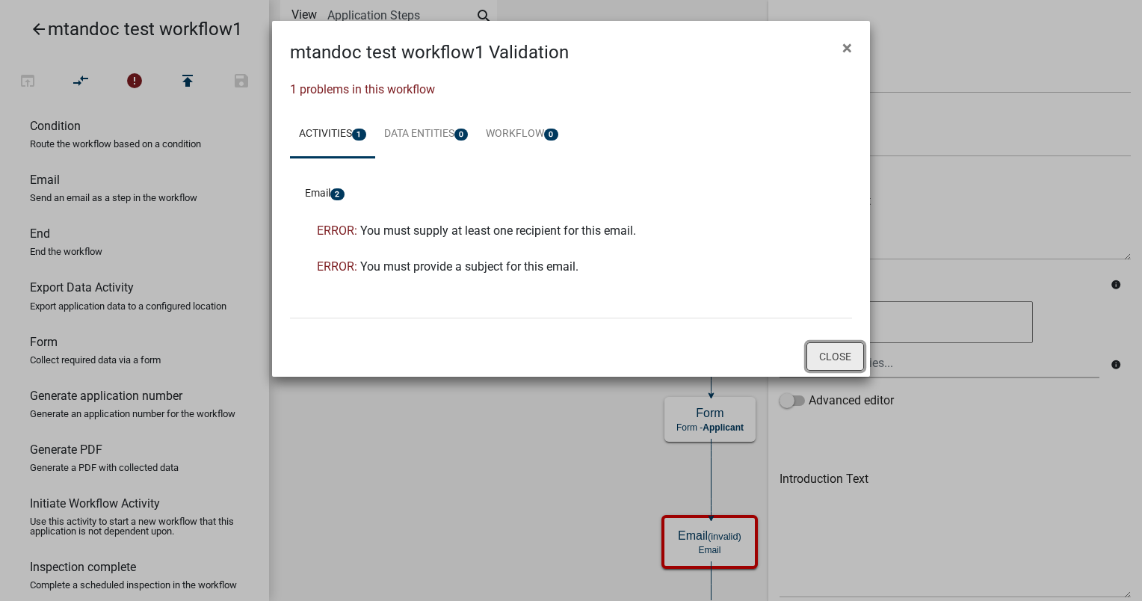
click at [829, 356] on button "Close" at bounding box center [835, 356] width 58 height 28
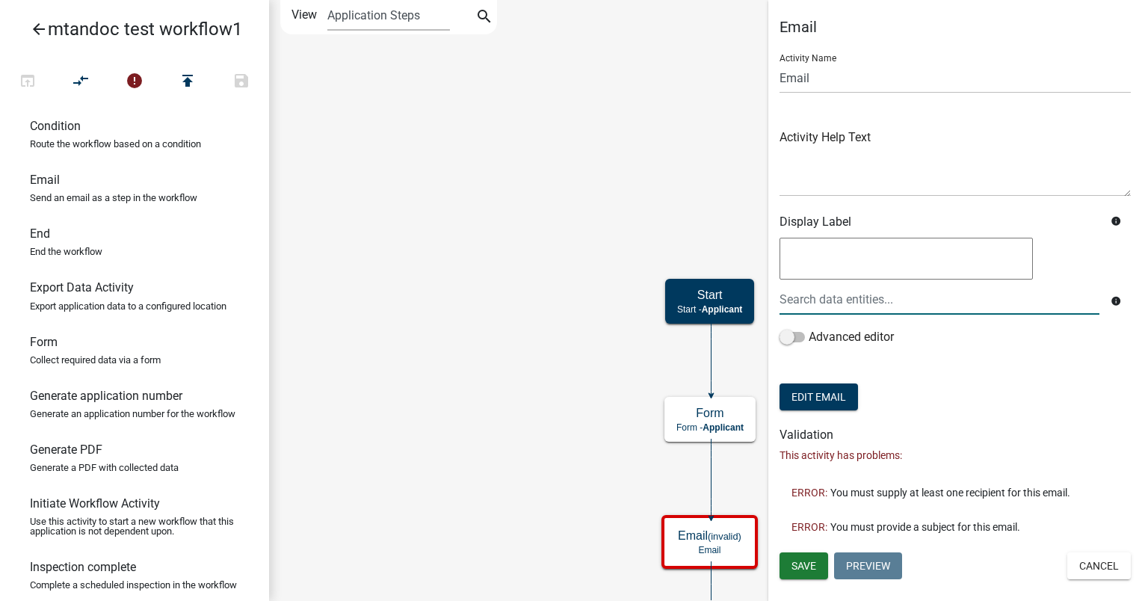
click at [811, 258] on textarea at bounding box center [905, 259] width 253 height 42
click at [826, 404] on button "Edit Email" at bounding box center [818, 396] width 78 height 27
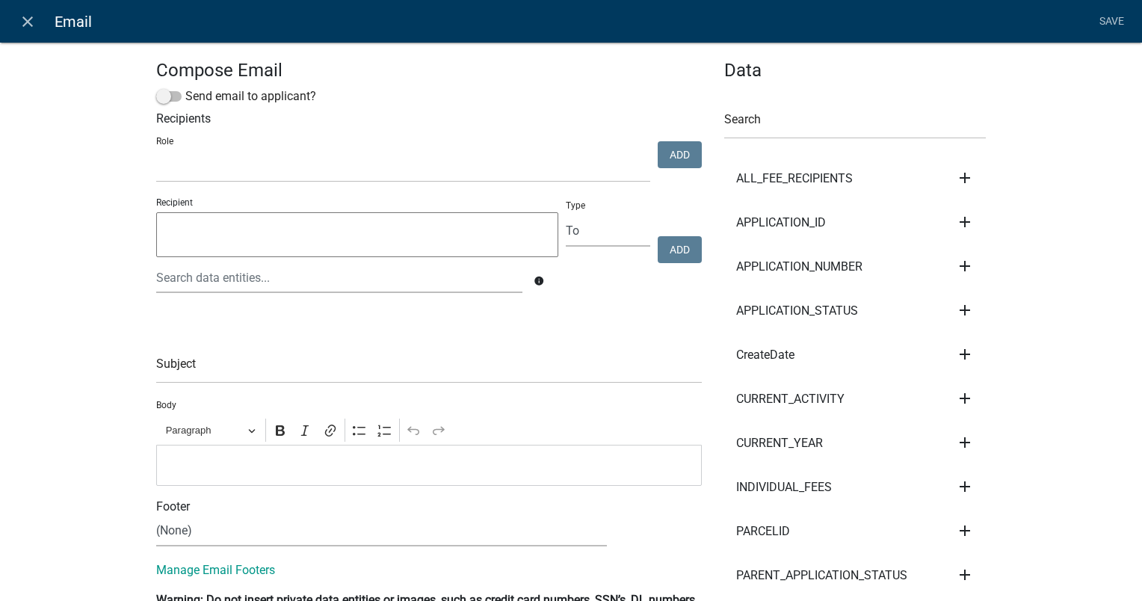
click at [826, 421] on li "CURRENT_YEAR add Subject Body Recipient" at bounding box center [855, 443] width 262 height 44
click at [231, 168] on select "kiantest Kian Engineer Admin" at bounding box center [403, 167] width 494 height 31
select select "1915ea58-7059-4941-9cac-dbbdee29afec"
click at [156, 152] on select "kiantest Kian Engineer Admin" at bounding box center [403, 167] width 494 height 31
click at [663, 155] on button "Add" at bounding box center [679, 154] width 44 height 27
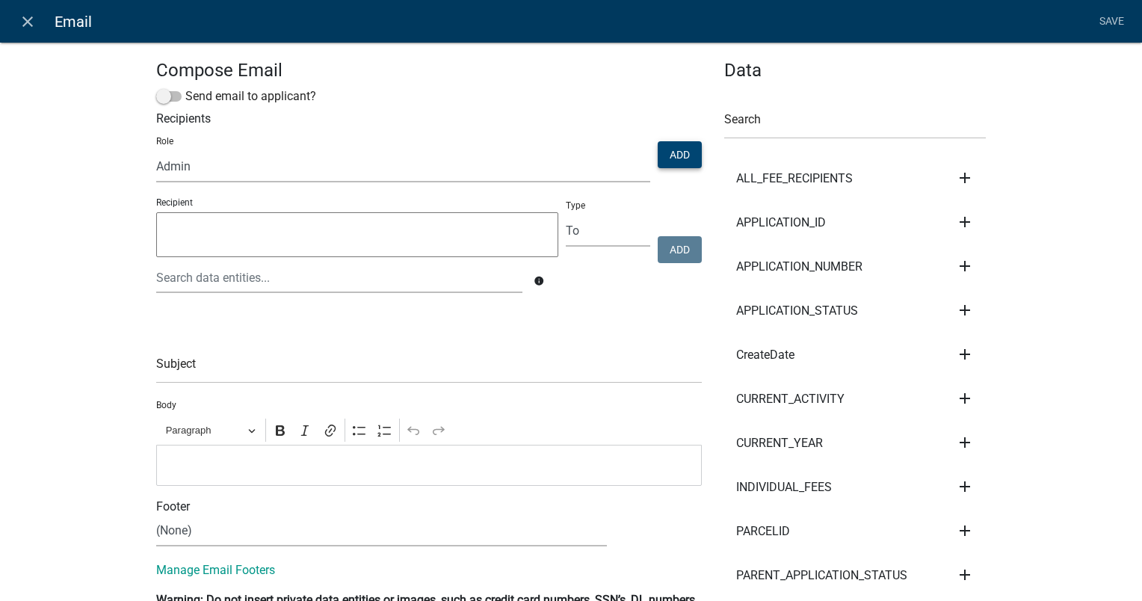
select select
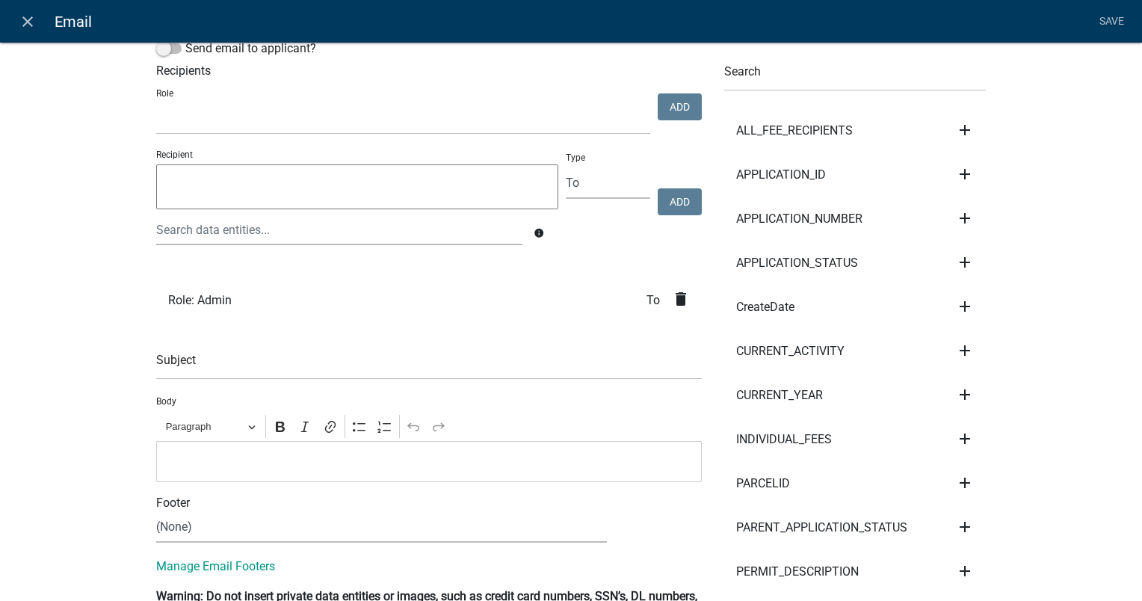
scroll to position [75, 0]
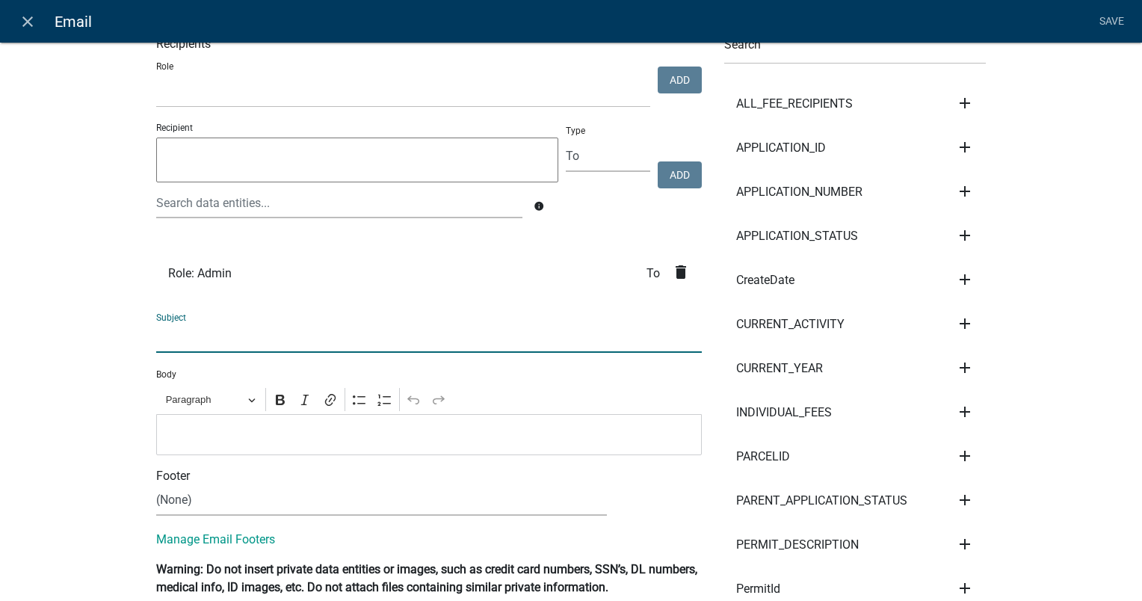
click at [199, 336] on input "text" at bounding box center [428, 337] width 545 height 31
